Goal: Obtain resource: Download file/media

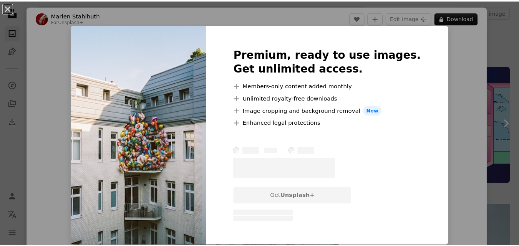
scroll to position [325, 0]
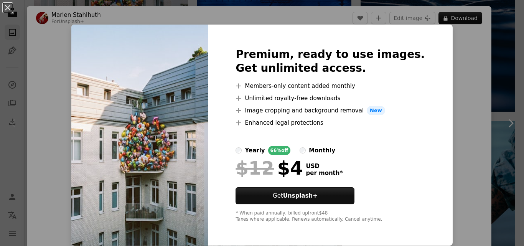
click at [442, 36] on div "An X shape Premium, ready to use images. Get unlimited access. A plus sign Memb…" at bounding box center [262, 123] width 524 height 246
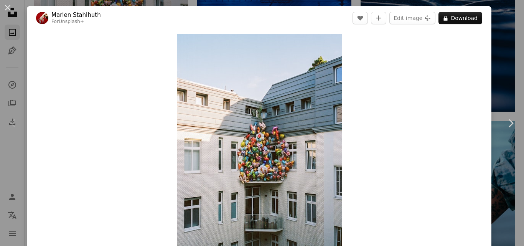
click at [505, 16] on div "An X shape Chevron left Chevron right [PERSON_NAME] For Unsplash+ A heart A plu…" at bounding box center [262, 123] width 524 height 246
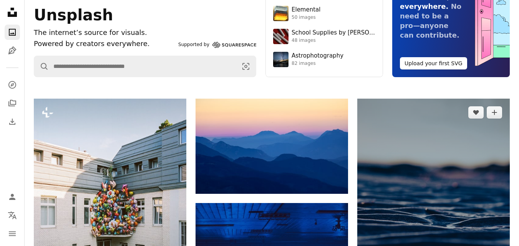
scroll to position [103, 0]
